Goal: Information Seeking & Learning: Find specific page/section

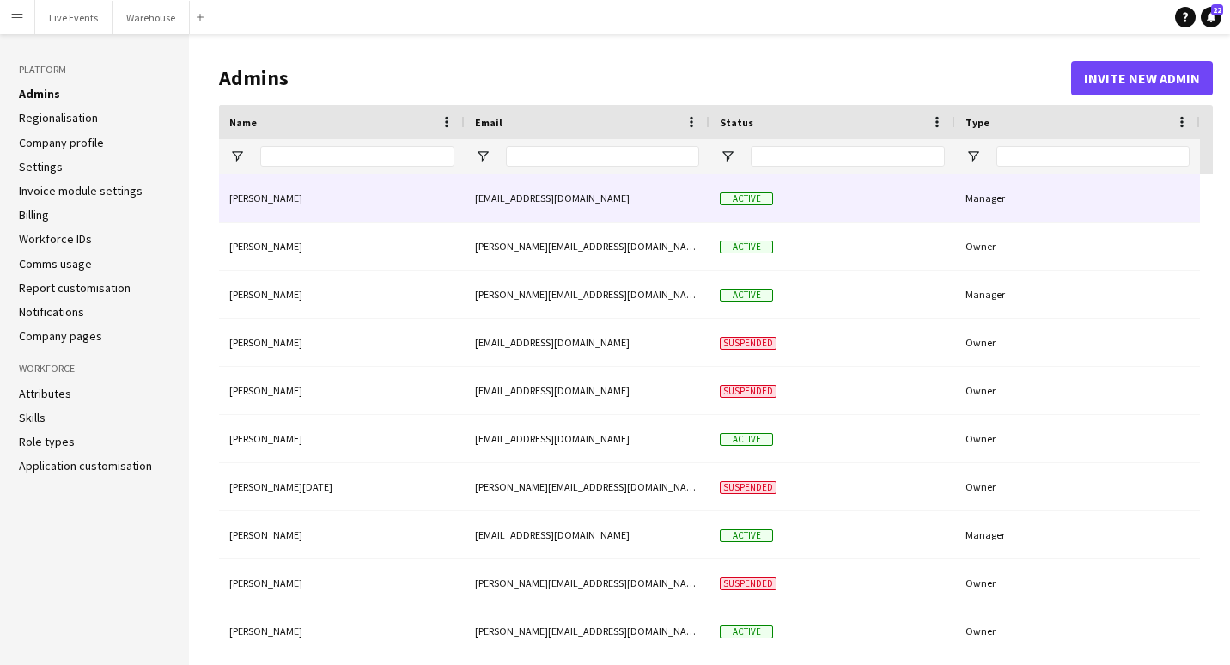
click at [740, 204] on span "Active" at bounding box center [746, 198] width 53 height 13
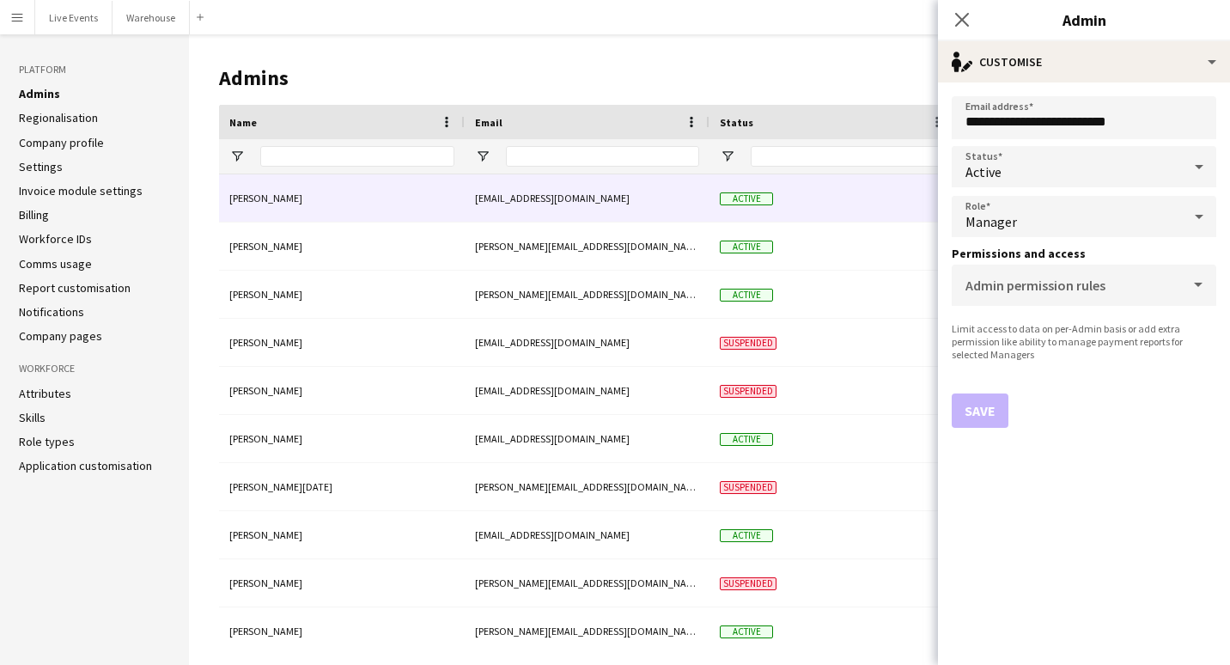
click at [726, 72] on h1 "Admins" at bounding box center [645, 78] width 852 height 26
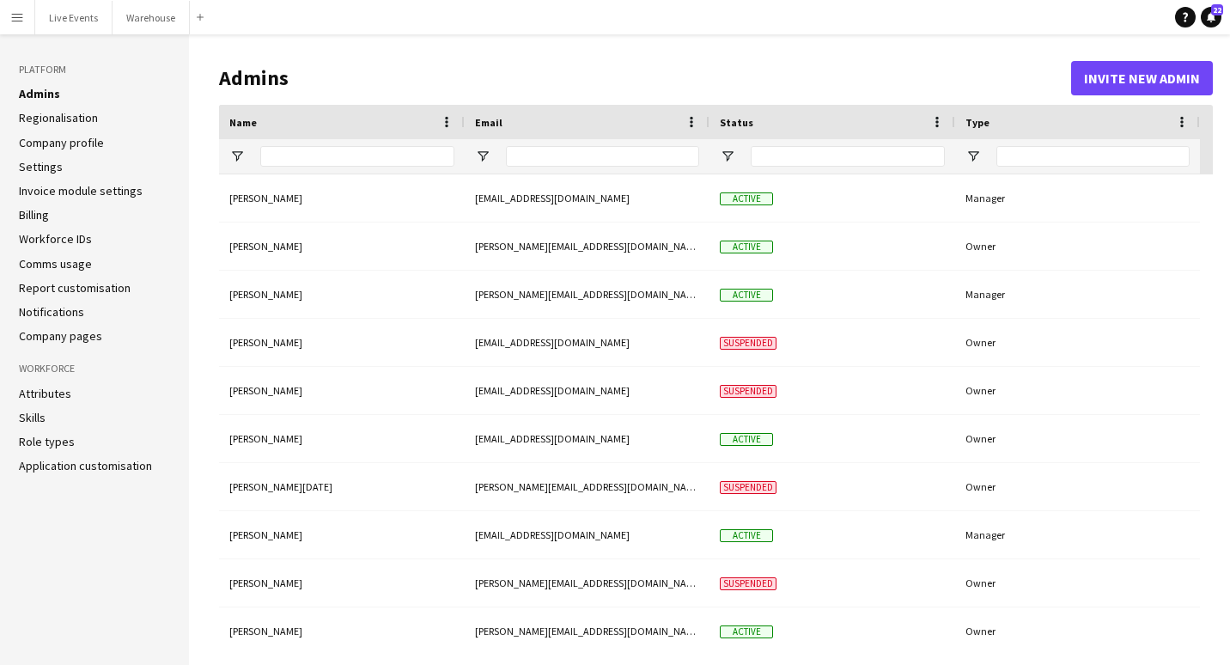
click at [6, 16] on button "Menu" at bounding box center [17, 17] width 34 height 34
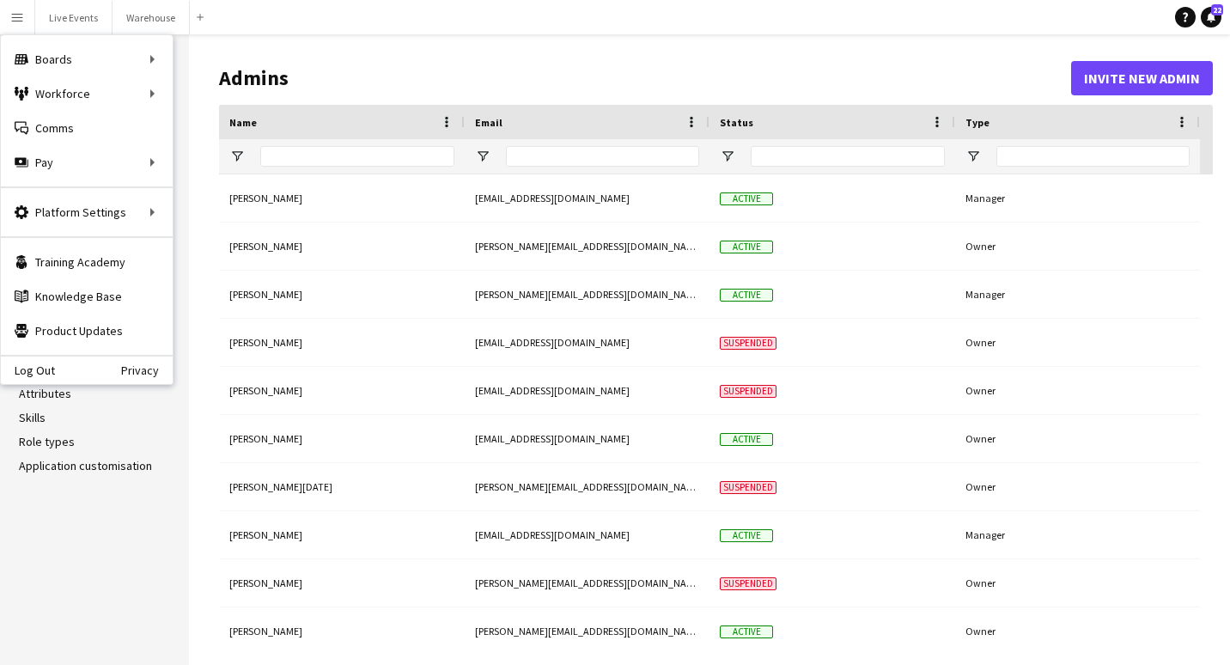
click at [6, 16] on button "Menu" at bounding box center [17, 17] width 34 height 34
click at [223, 94] on link "My Workforce" at bounding box center [259, 93] width 172 height 34
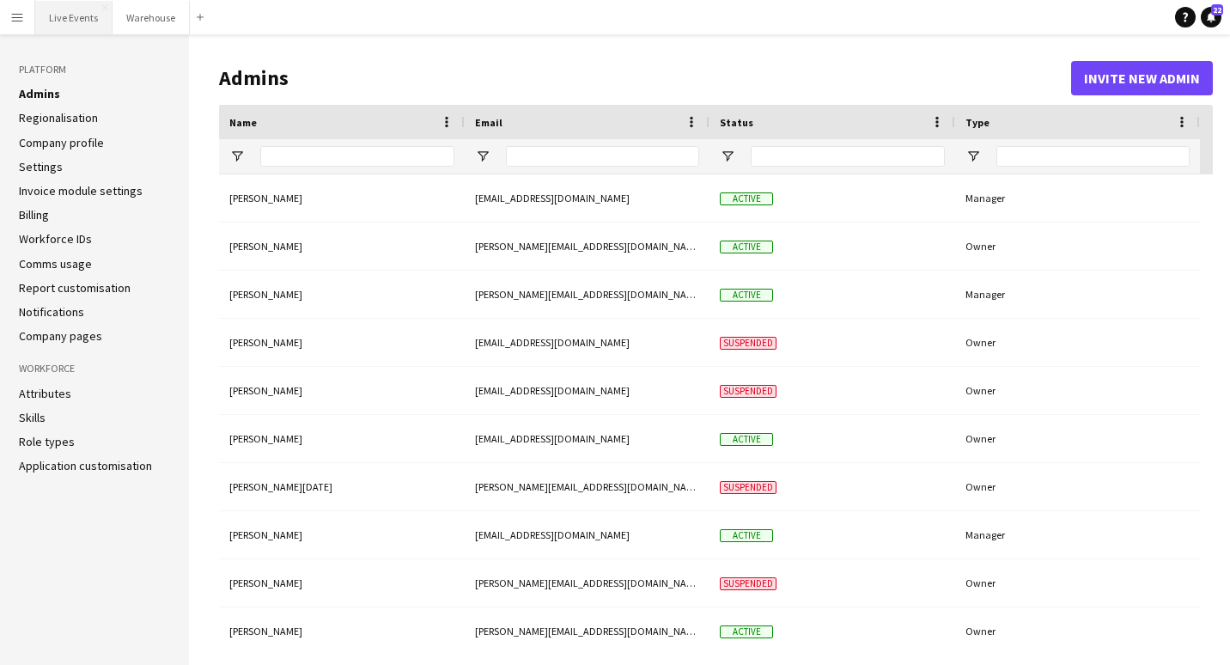
click at [75, 24] on button "Live Events Close" at bounding box center [73, 17] width 77 height 33
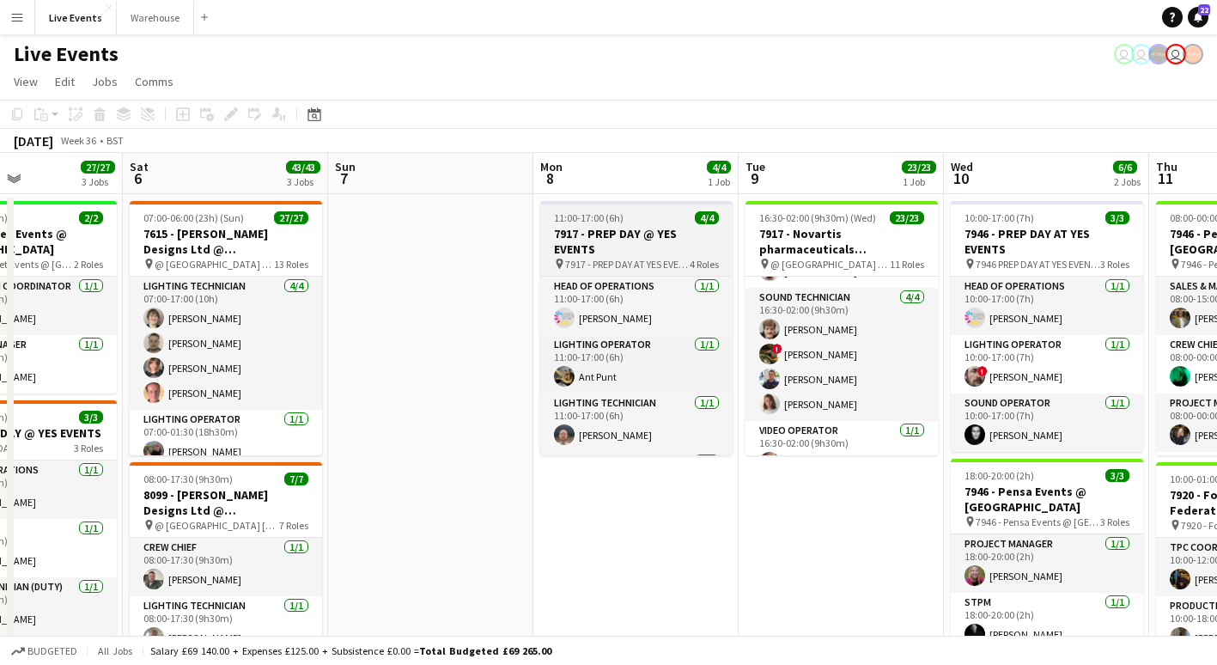
scroll to position [40, 0]
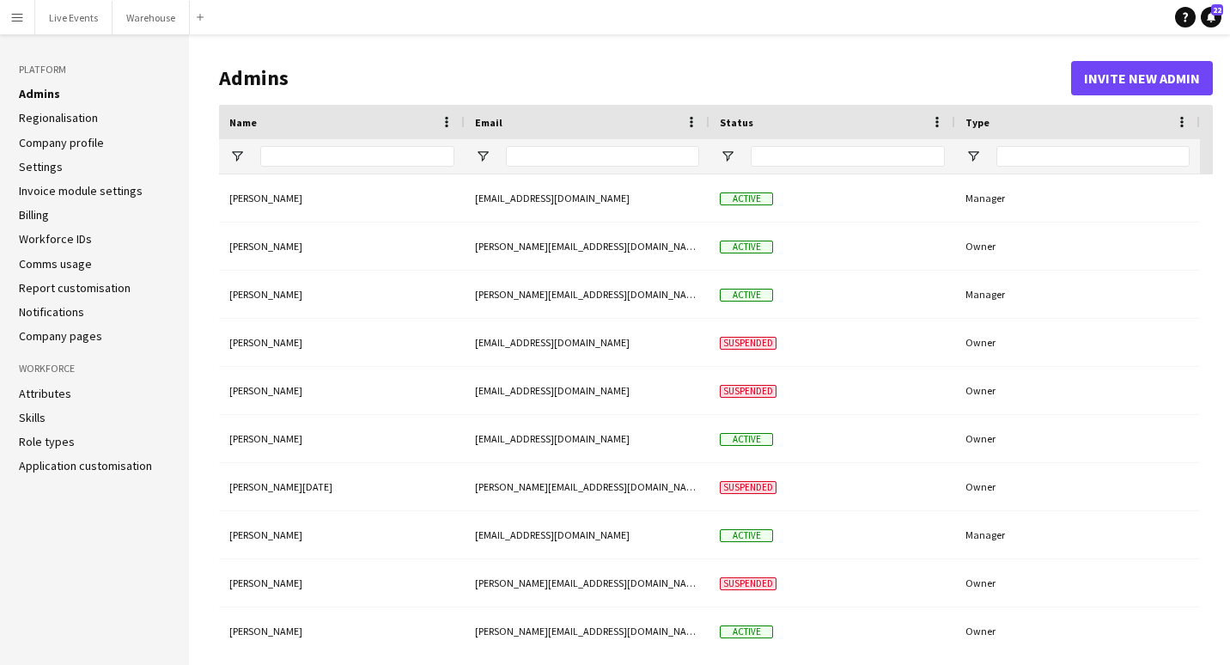
click at [17, 21] on app-icon "Menu" at bounding box center [17, 17] width 14 height 14
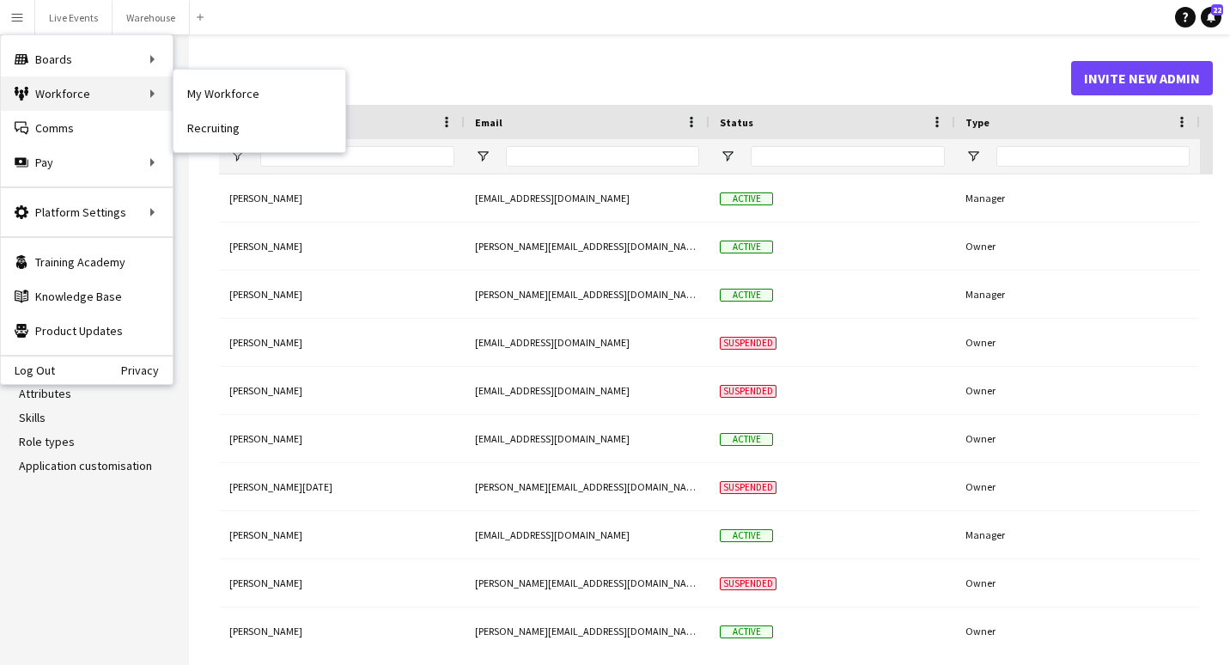
click at [62, 88] on div "Workforce Workforce" at bounding box center [87, 93] width 172 height 34
click at [224, 94] on link "My Workforce" at bounding box center [259, 93] width 172 height 34
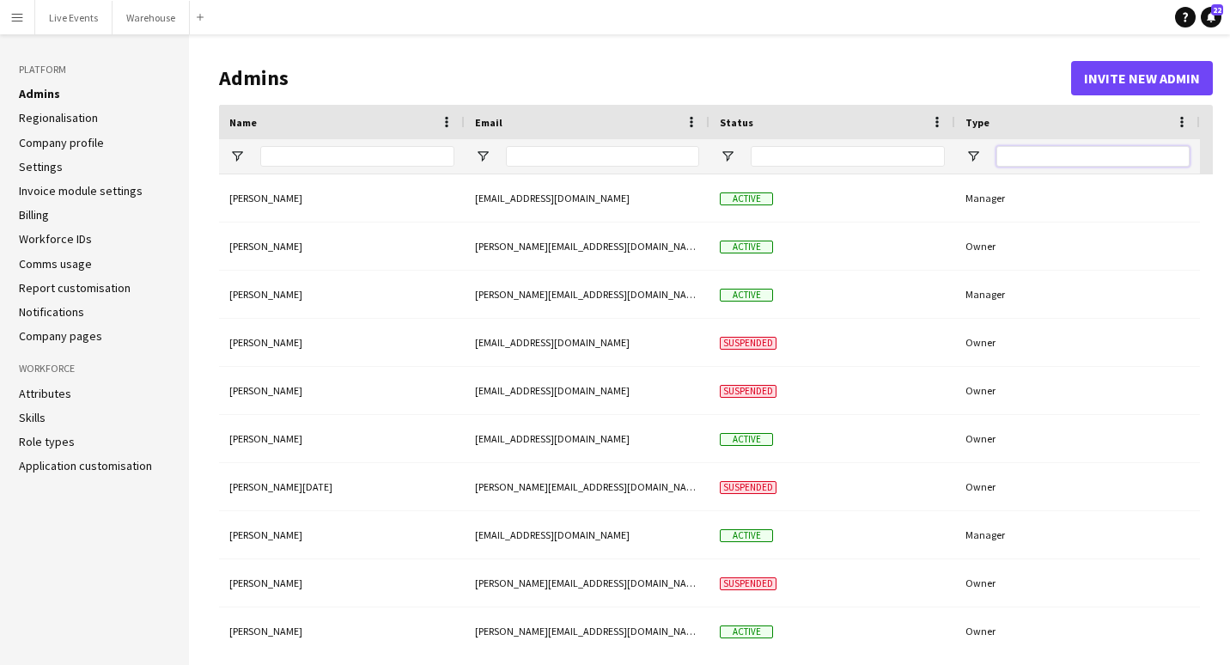
click at [1042, 153] on input "Type Filter Input" at bounding box center [1092, 156] width 193 height 21
click at [19, 21] on app-icon "Menu" at bounding box center [17, 17] width 14 height 14
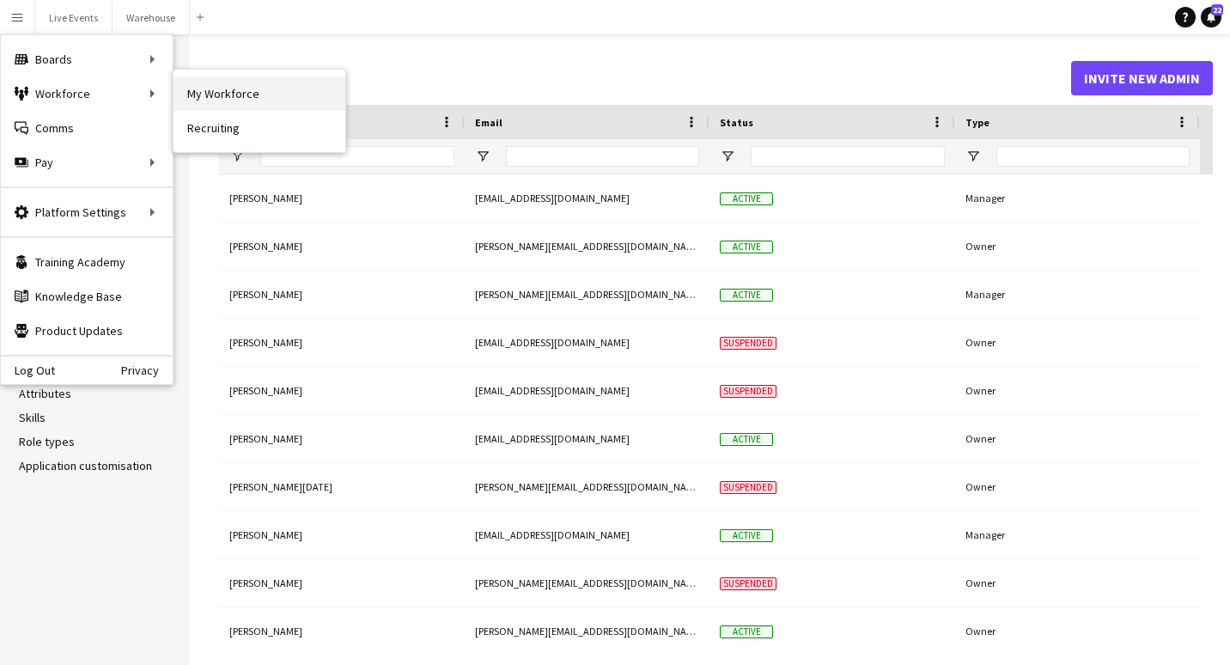
click at [247, 91] on link "My Workforce" at bounding box center [259, 93] width 172 height 34
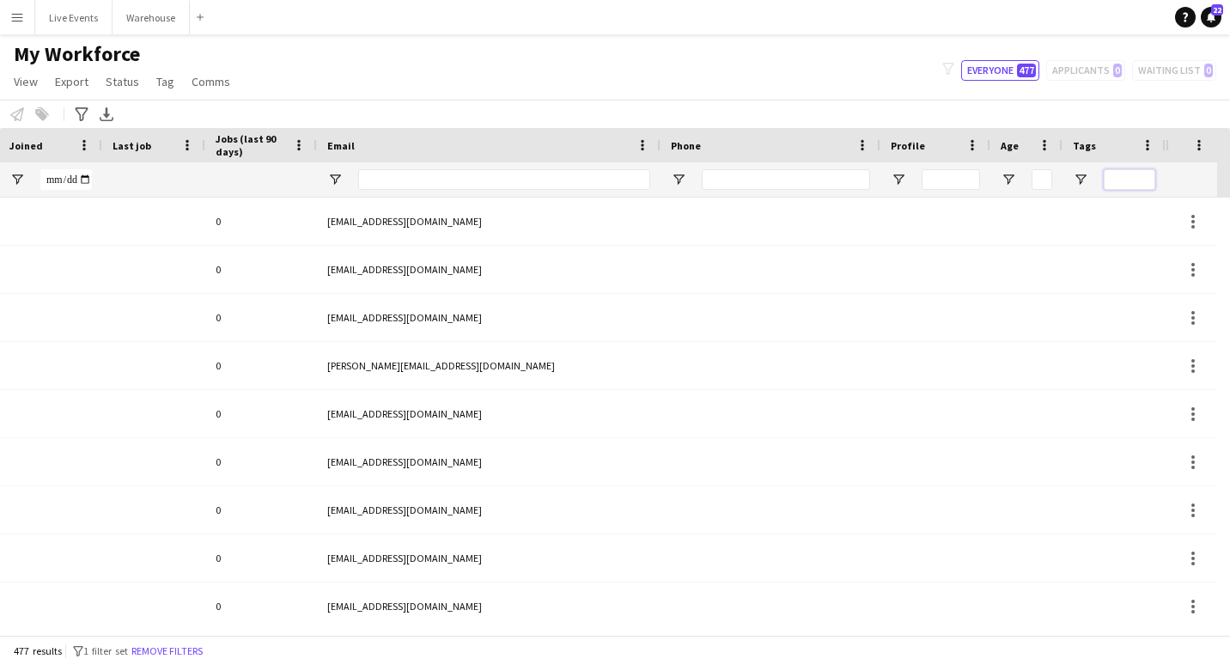
click at [1125, 177] on input "Tags Filter Input" at bounding box center [1129, 179] width 52 height 21
type input "**********"
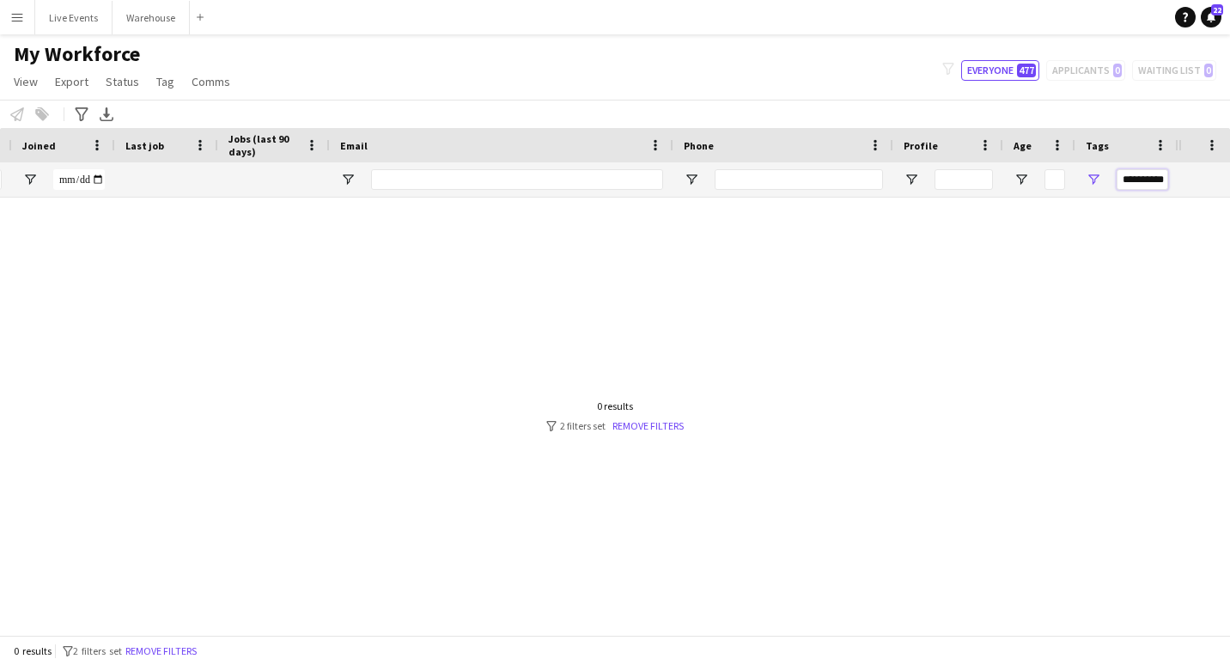
click at [1134, 179] on input "**********" at bounding box center [1142, 179] width 52 height 21
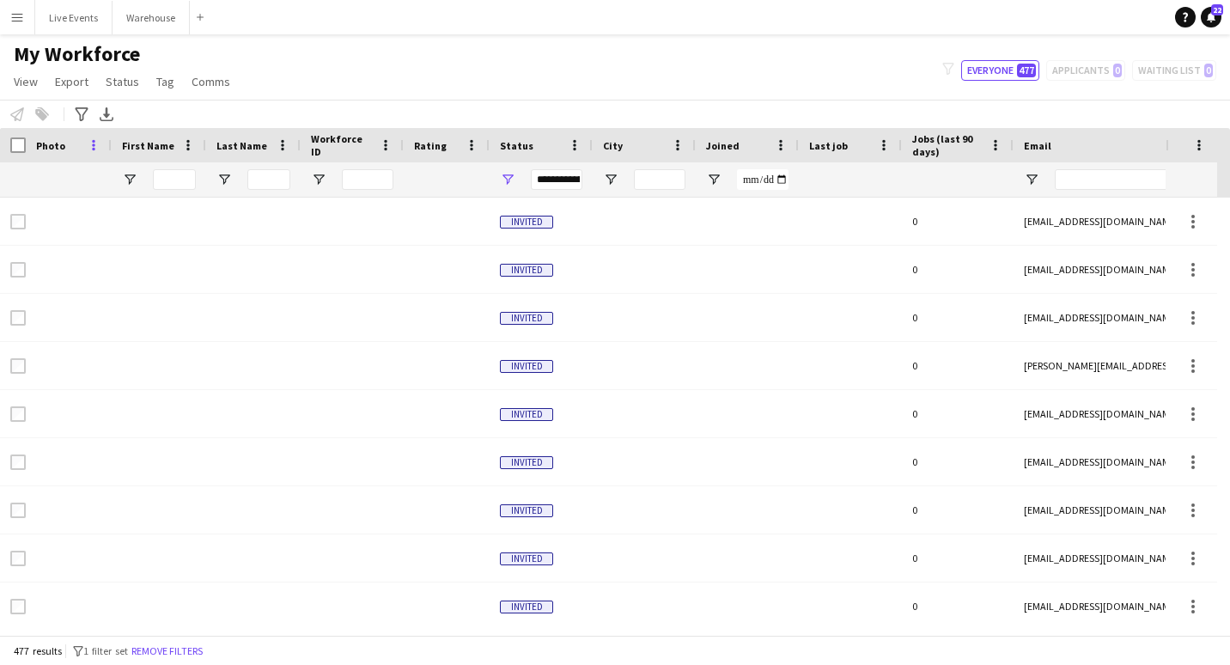
click at [98, 146] on span at bounding box center [93, 144] width 15 height 15
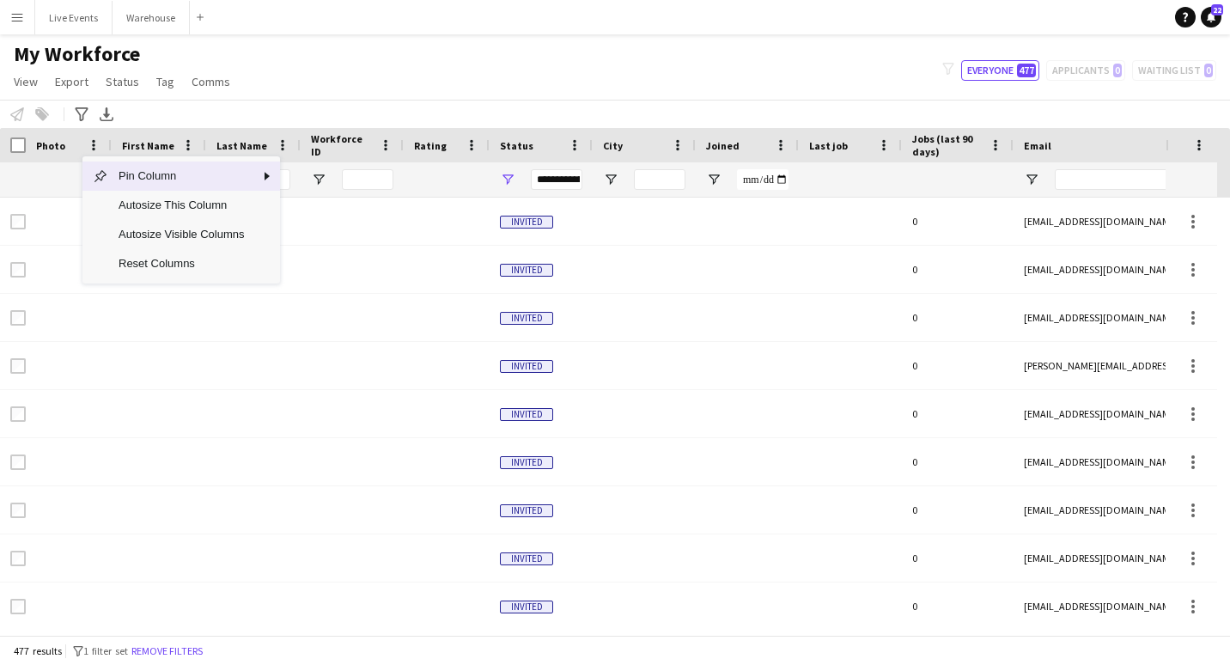
click at [363, 70] on div "My Workforce View Views Default view New view Update view Delete view Edit name…" at bounding box center [615, 70] width 1230 height 58
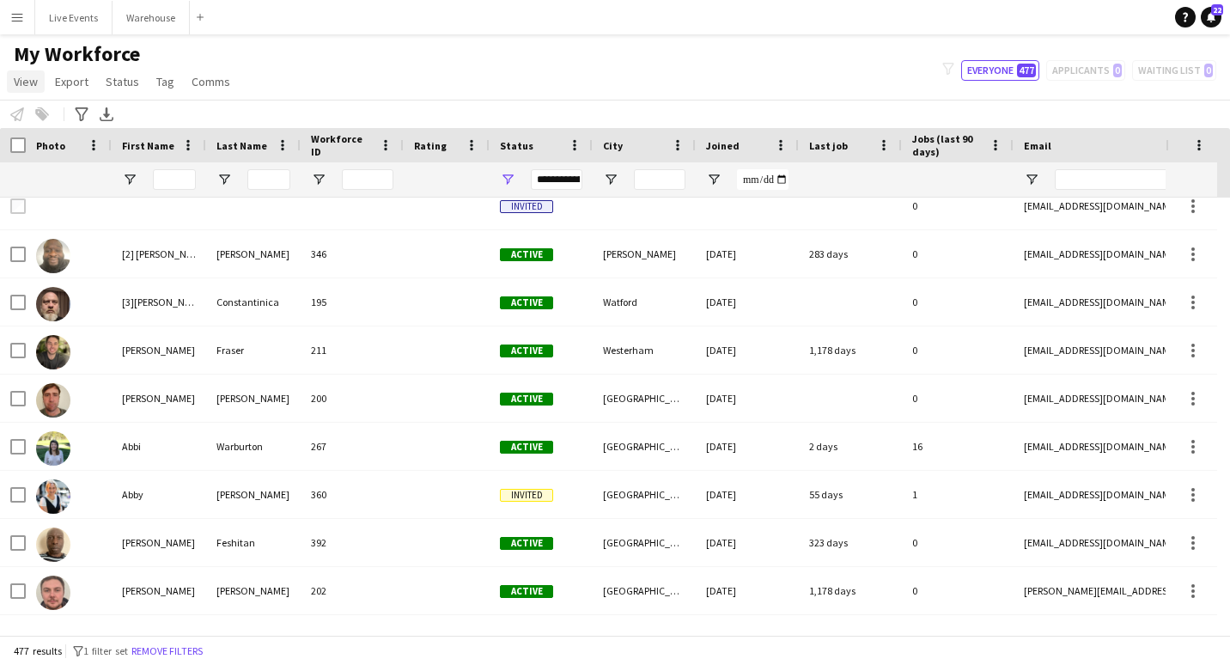
click at [26, 82] on span "View" at bounding box center [26, 81] width 24 height 15
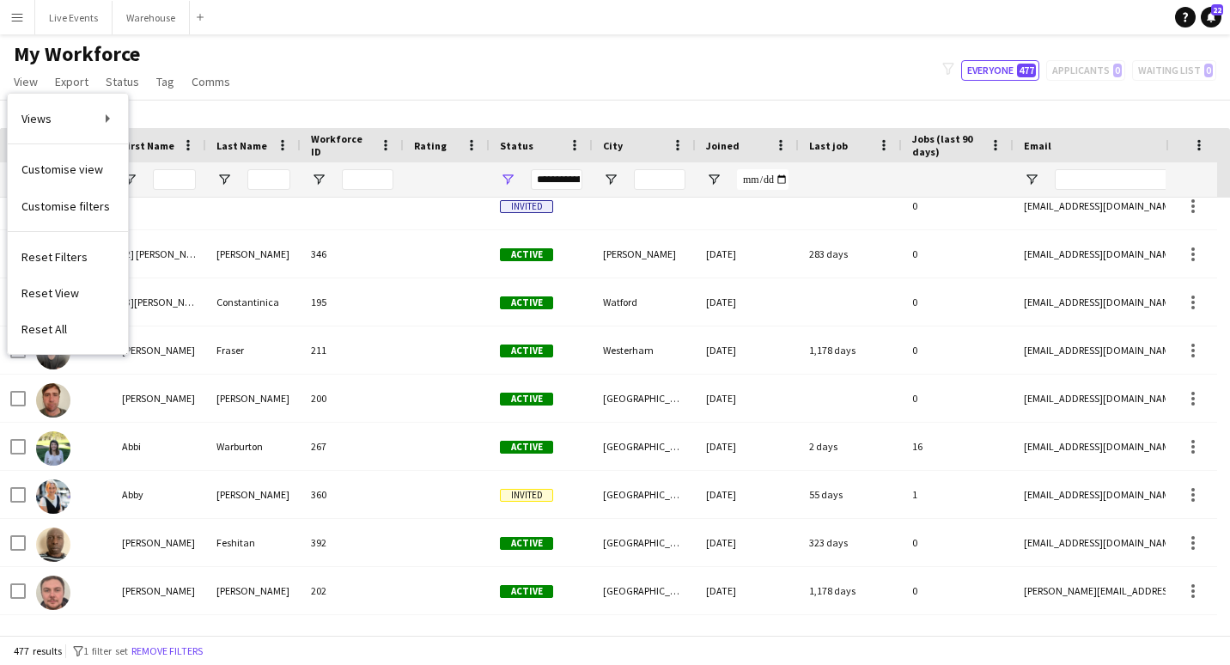
click at [466, 32] on app-navbar "Menu Boards Boards Boards All jobs Status Workforce Workforce My Workforce Recr…" at bounding box center [615, 17] width 1230 height 34
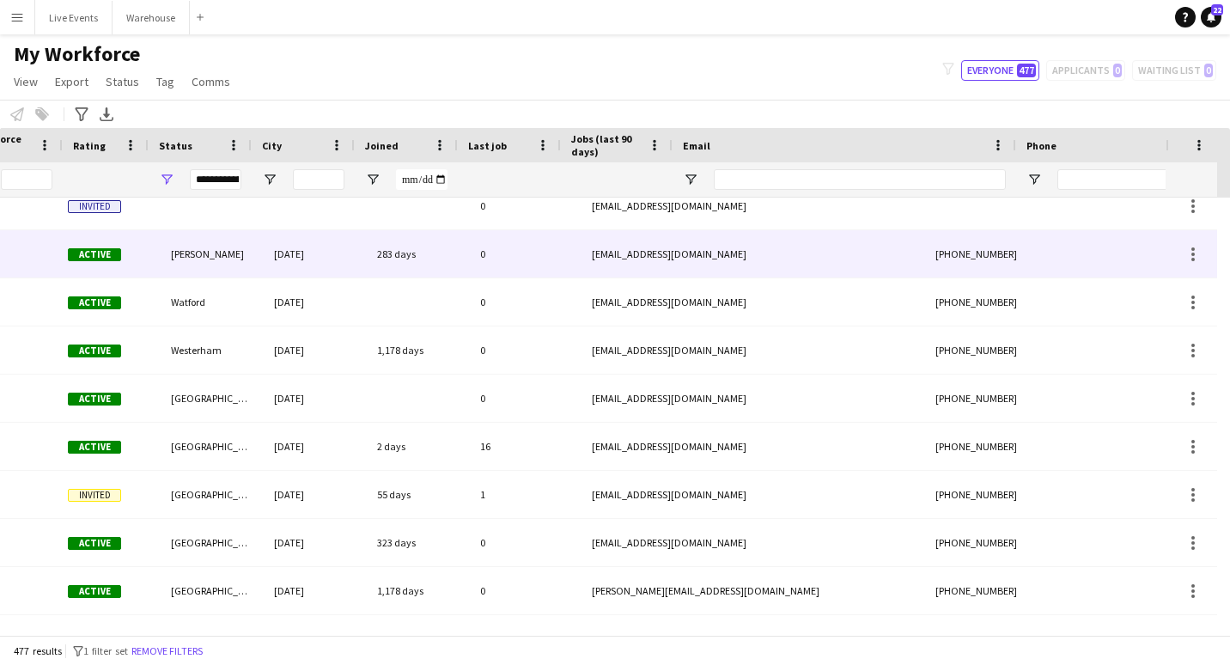
scroll to position [0, 432]
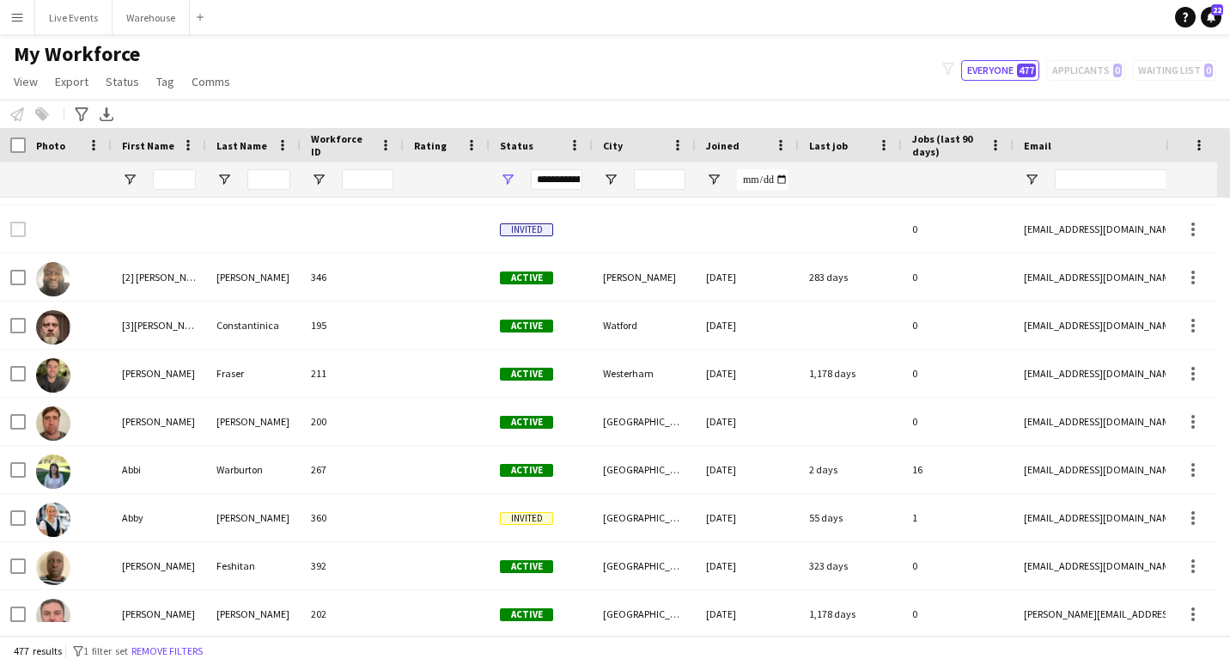
click at [386, 97] on div "My Workforce View Views Default view New view Update view Delete view Edit name…" at bounding box center [615, 70] width 1230 height 58
click at [29, 15] on button "Menu" at bounding box center [17, 17] width 34 height 34
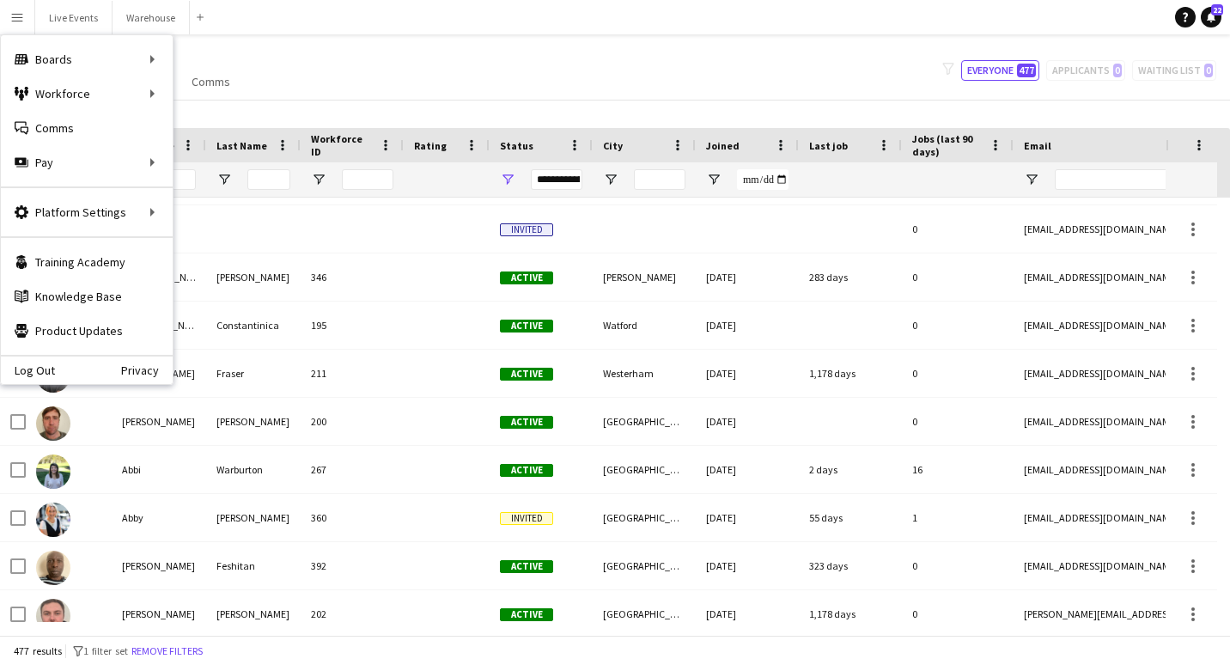
click at [501, 95] on div "My Workforce View Views Default view New view Update view Delete view Edit name…" at bounding box center [615, 70] width 1230 height 58
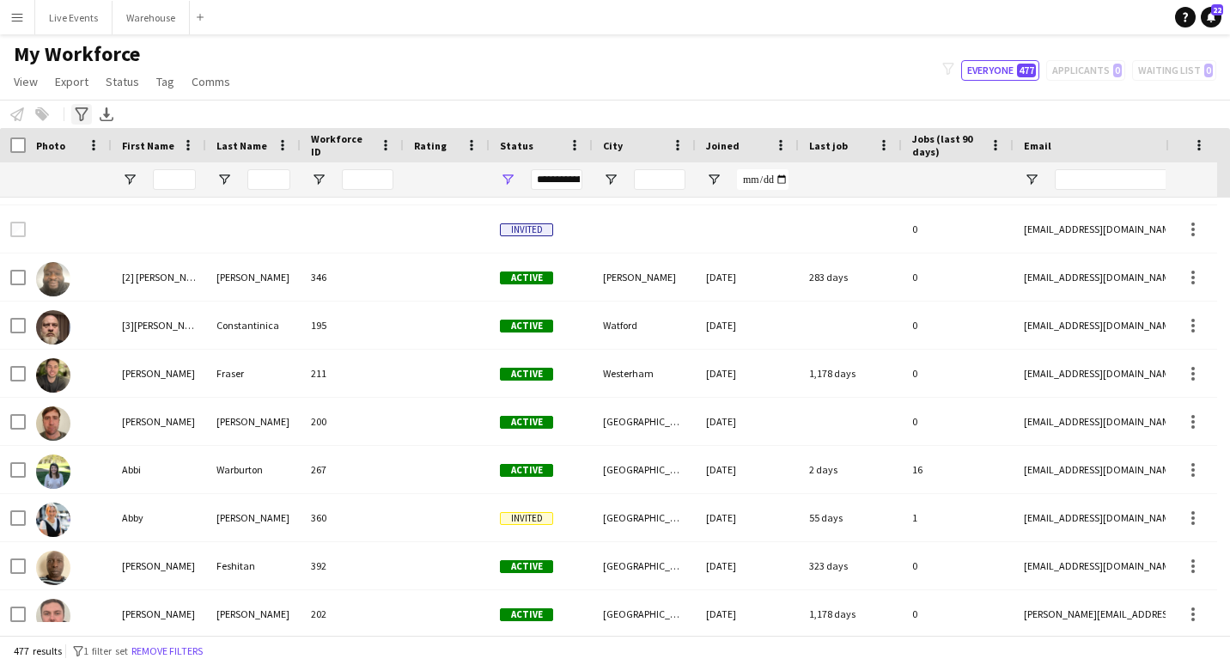
click at [82, 109] on icon "Advanced filters" at bounding box center [82, 114] width 14 height 14
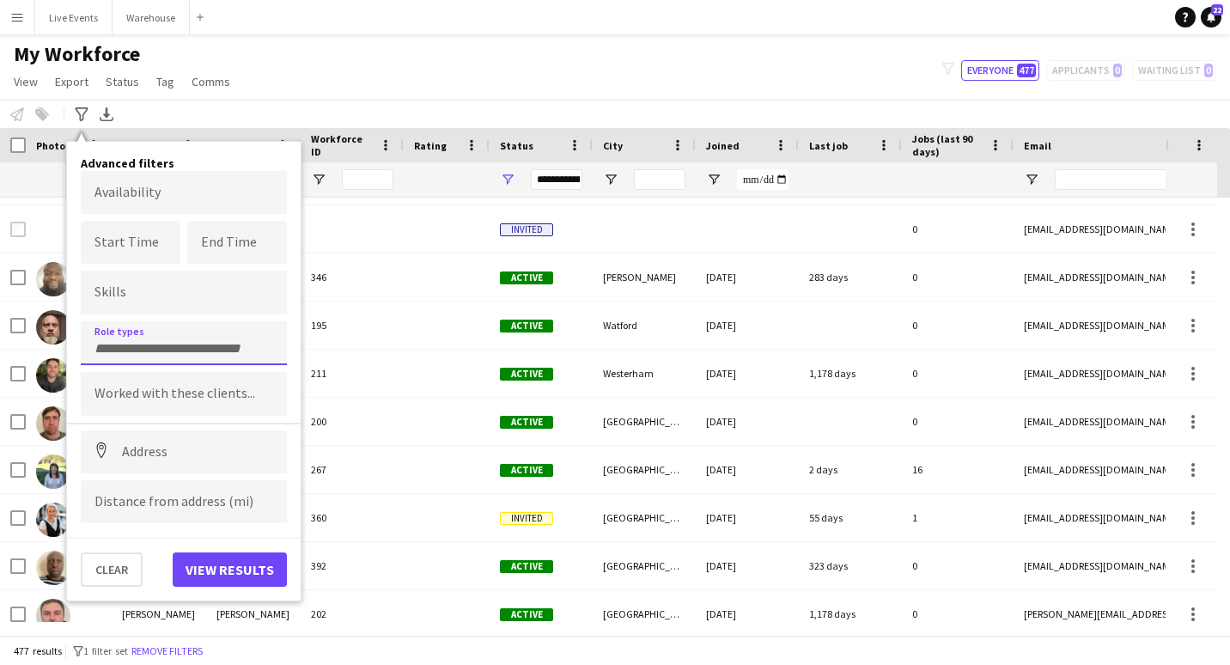
click at [161, 350] on input "Type to search role types..." at bounding box center [183, 348] width 179 height 15
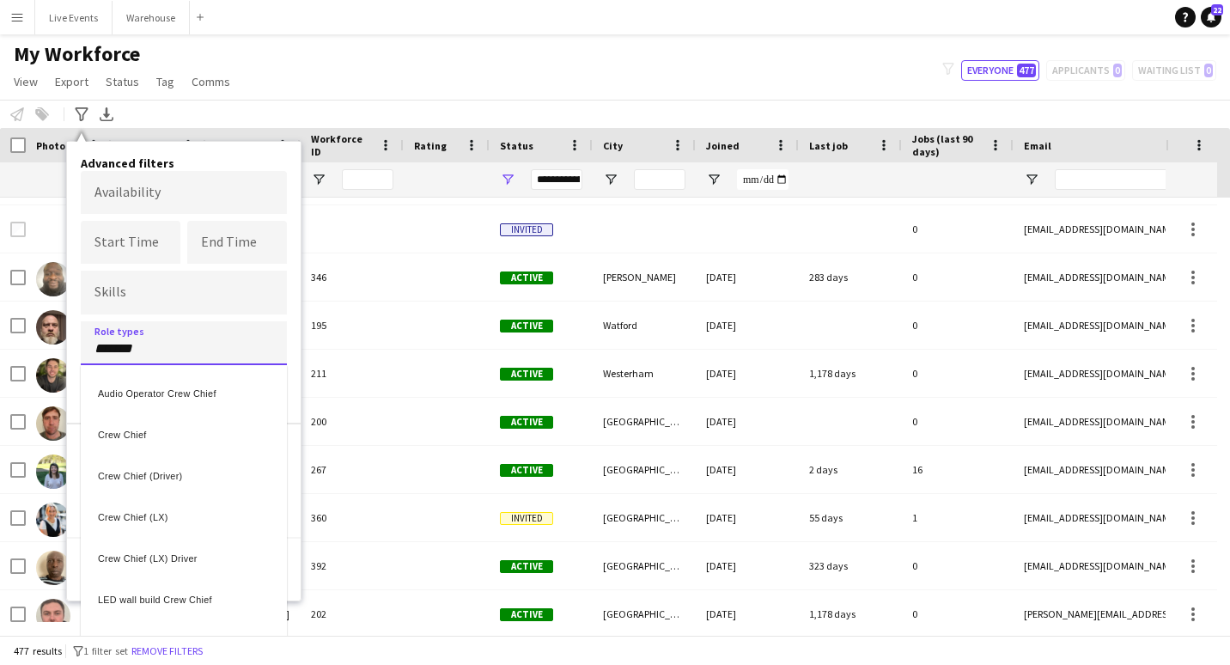
type input "*******"
click at [127, 436] on div "Crew Chief" at bounding box center [184, 431] width 206 height 41
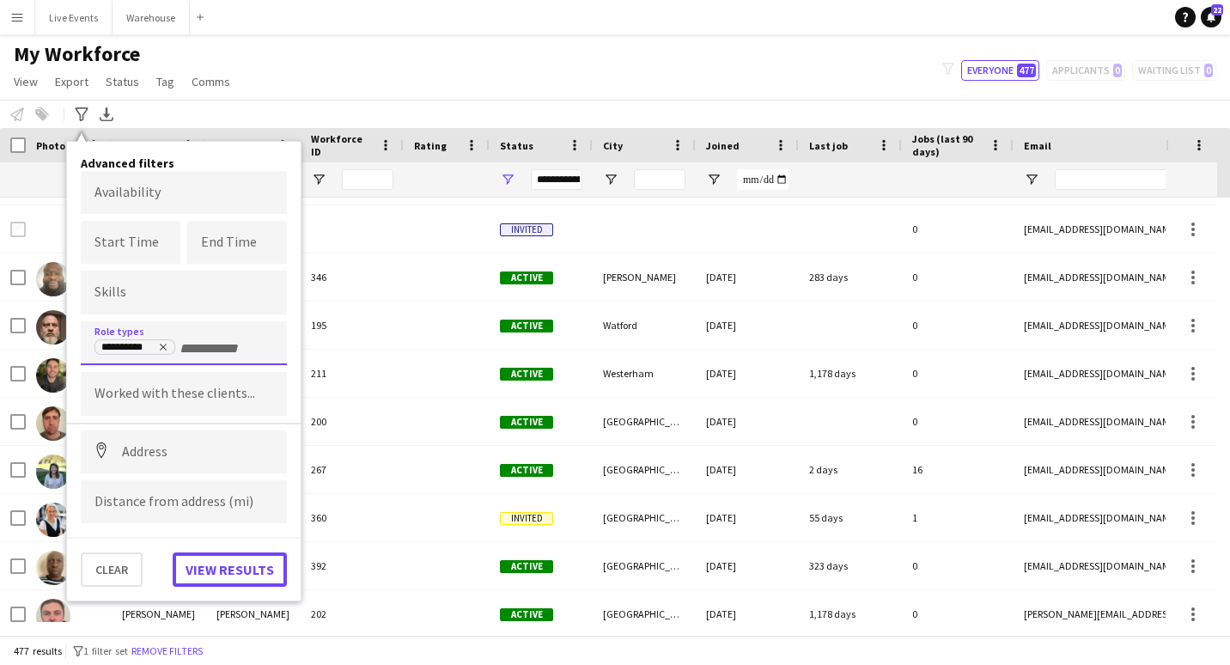
click at [213, 576] on button "View results" at bounding box center [230, 569] width 114 height 34
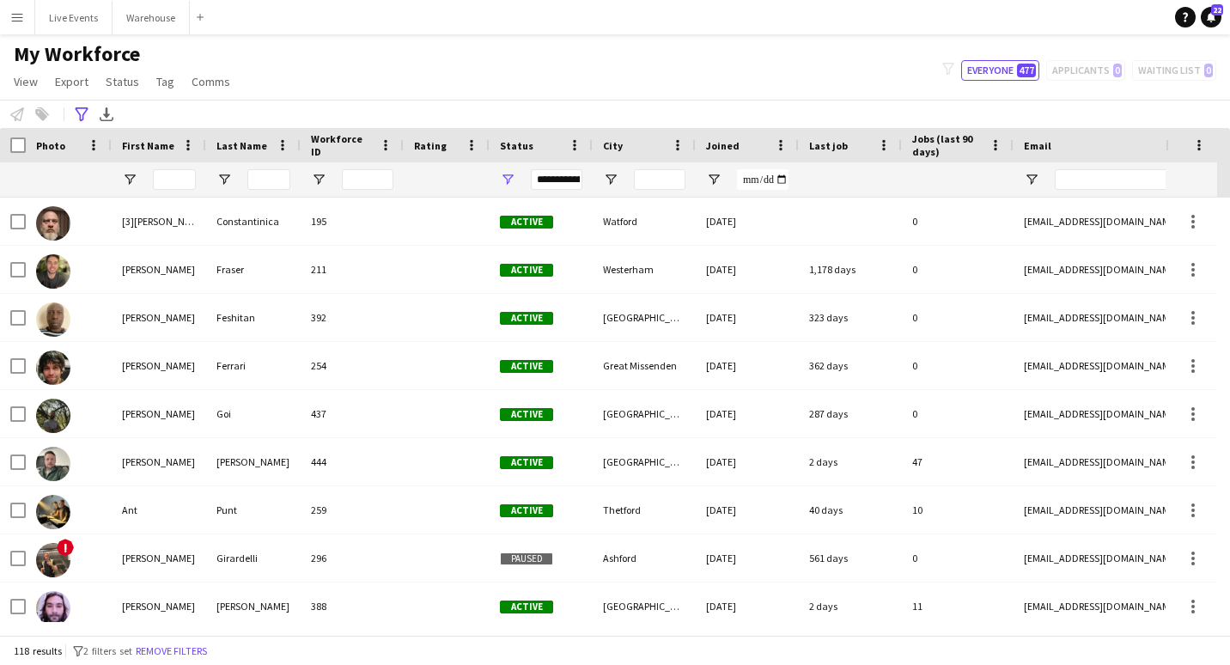
click at [959, 143] on span "Jobs (last 90 days)" at bounding box center [947, 145] width 70 height 26
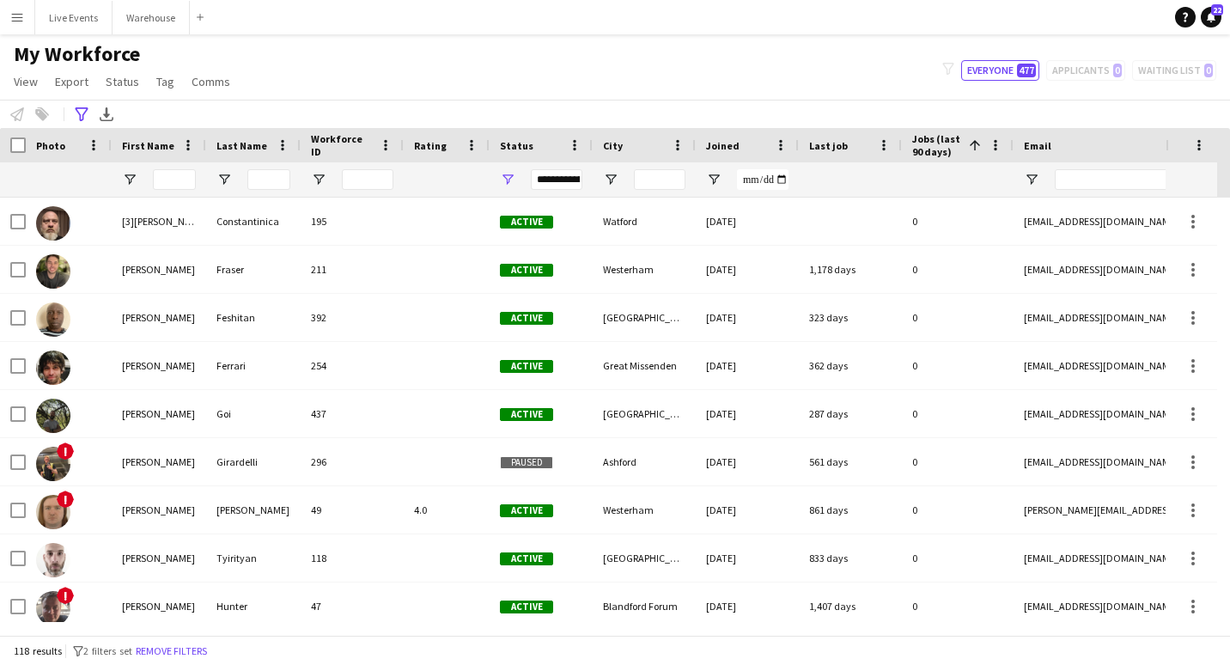
click at [959, 143] on span "Jobs (last 90 days)" at bounding box center [937, 145] width 50 height 26
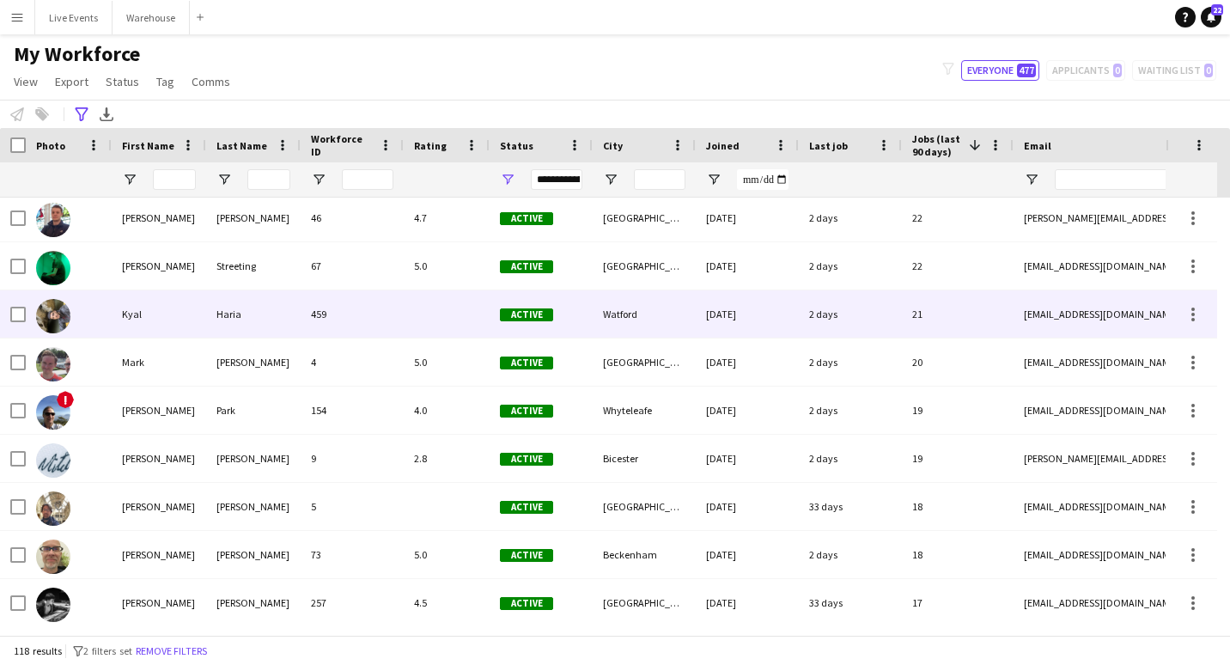
scroll to position [489, 0]
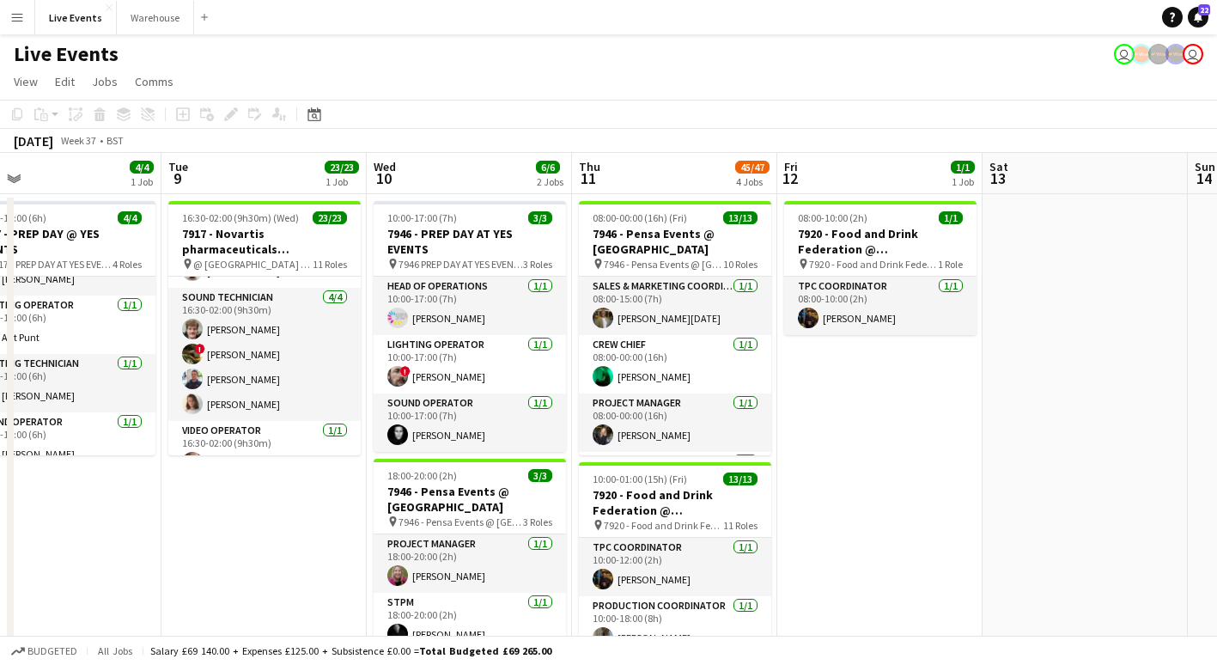
scroll to position [0, 662]
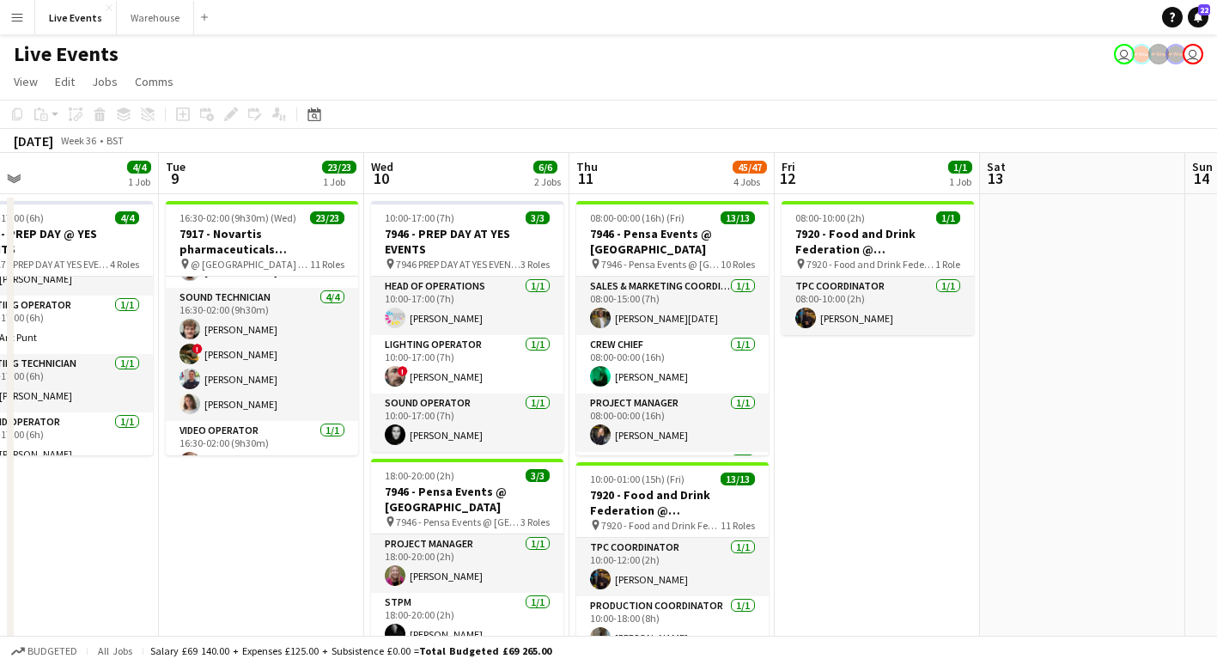
drag, startPoint x: 864, startPoint y: 513, endPoint x: 284, endPoint y: 537, distance: 580.1
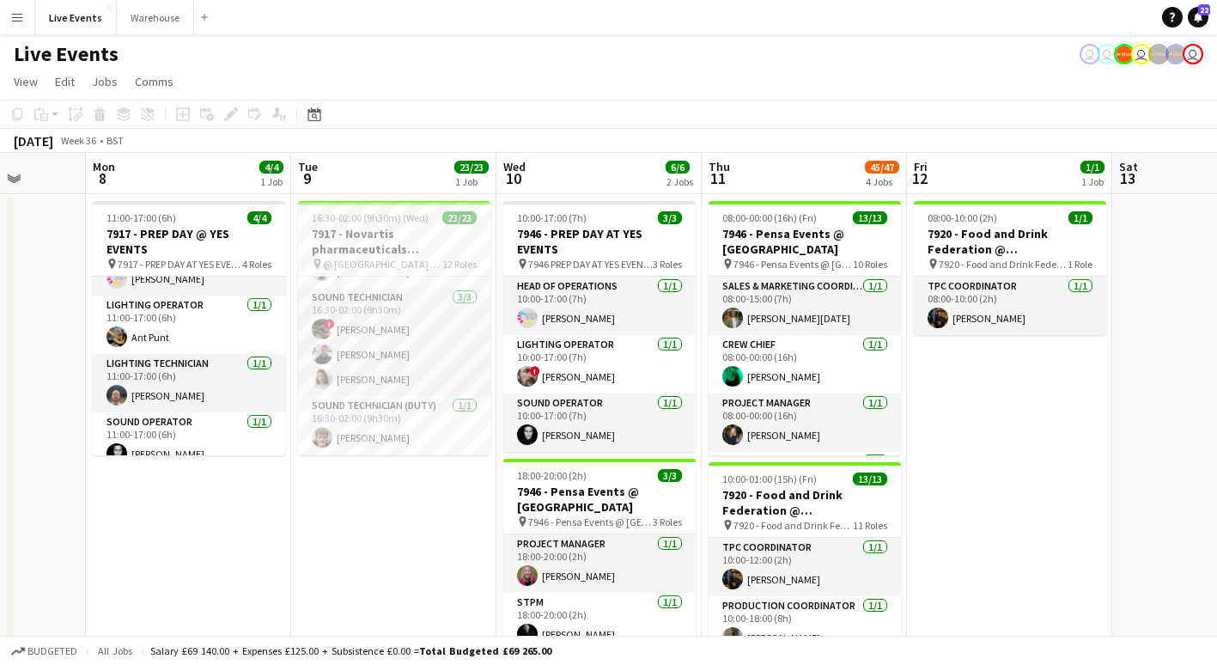
scroll to position [0, 529]
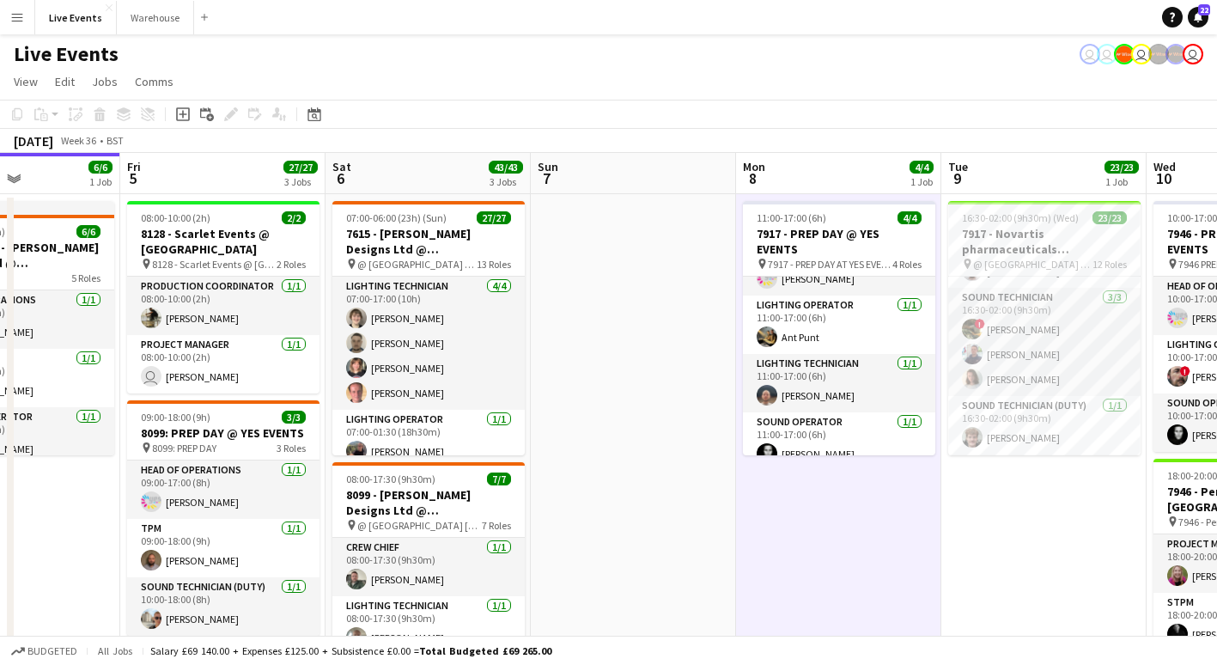
scroll to position [0, 487]
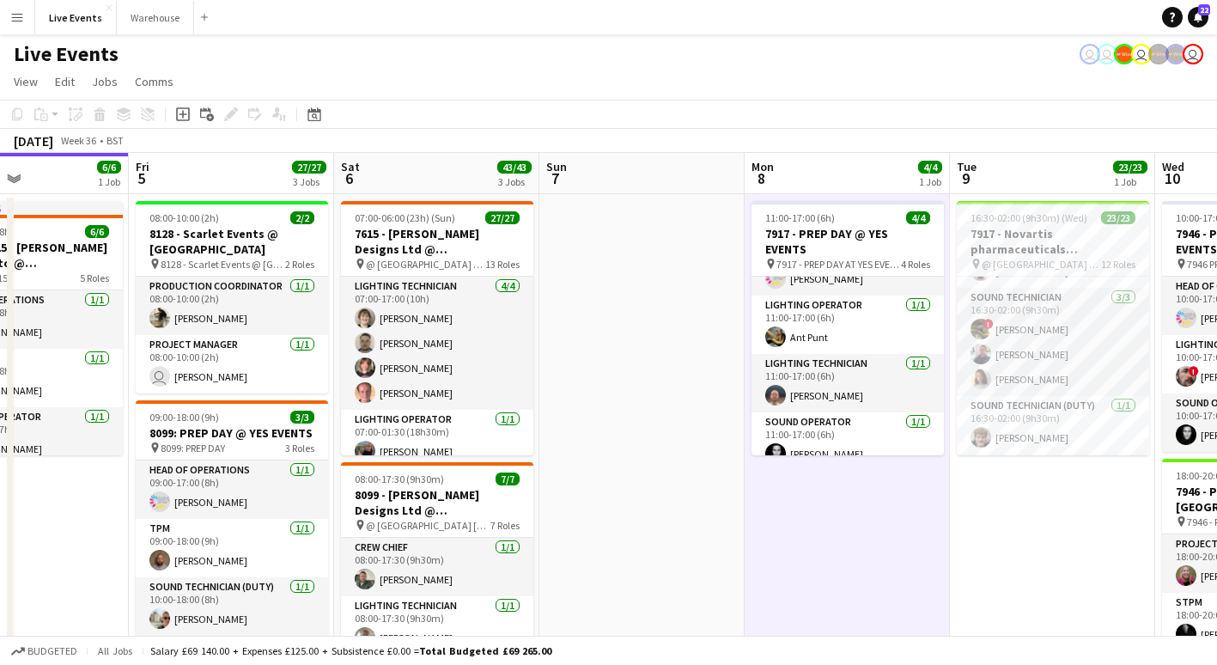
drag, startPoint x: 125, startPoint y: 503, endPoint x: 704, endPoint y: 548, distance: 580.5
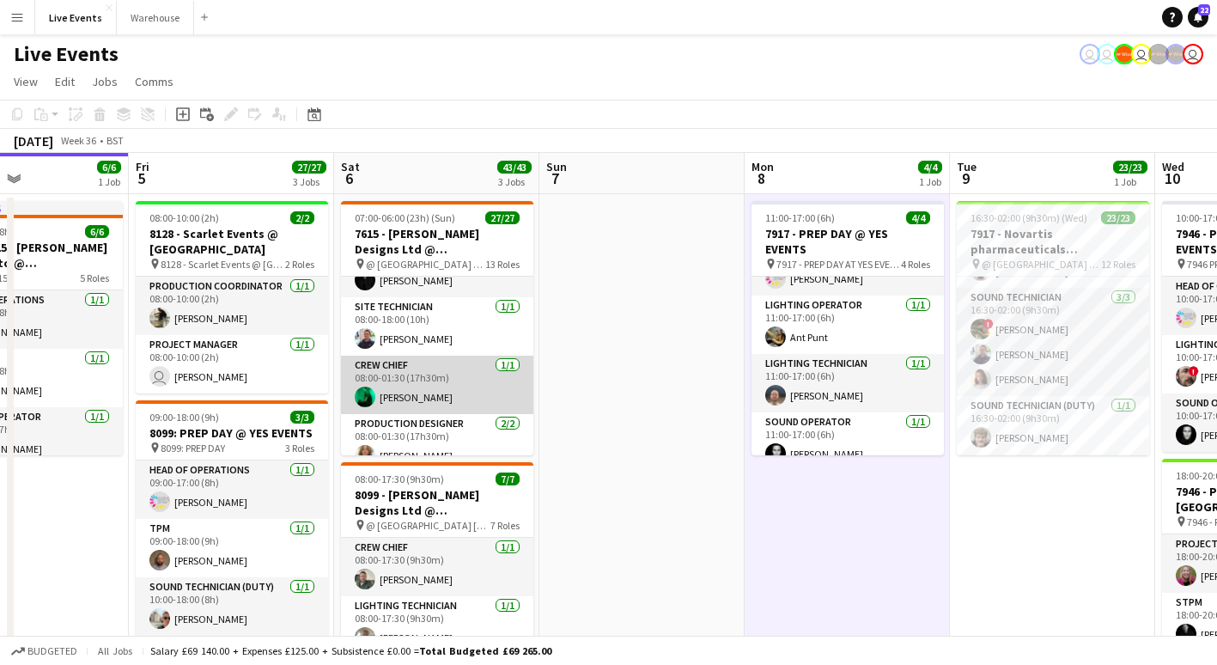
scroll to position [228, 0]
